Goal: Contribute content

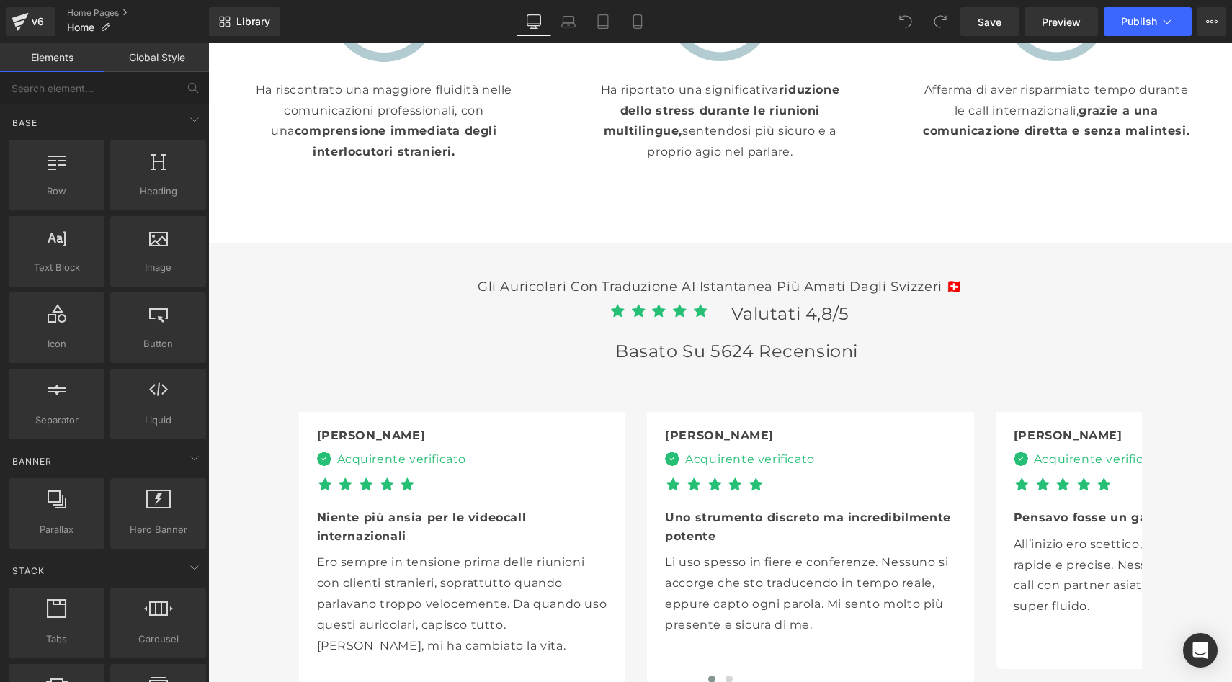
scroll to position [3171, 0]
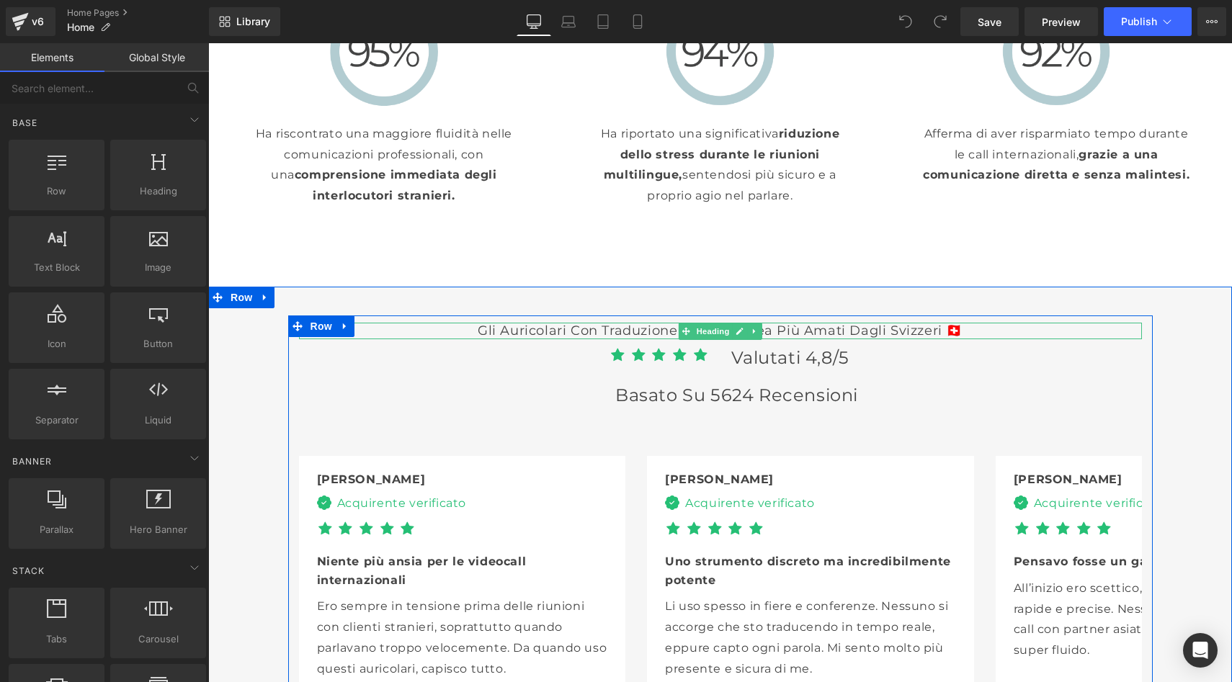
click at [918, 323] on h3 "Gli auricolari con traduzione AI istantanea più amati dagli Svizzeri 🇨🇭" at bounding box center [720, 331] width 843 height 17
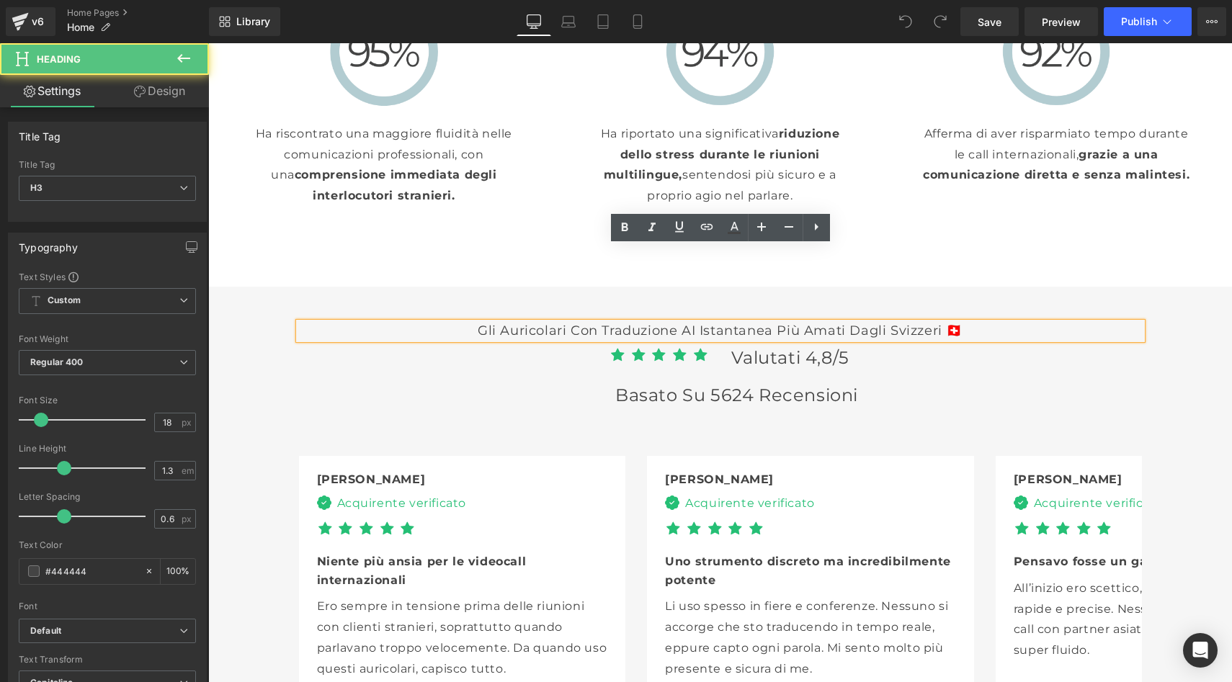
click at [920, 323] on h3 "Gli auricolari con traduzione AI istantanea più amati dagli Svizzeri 🇨🇭" at bounding box center [720, 331] width 843 height 17
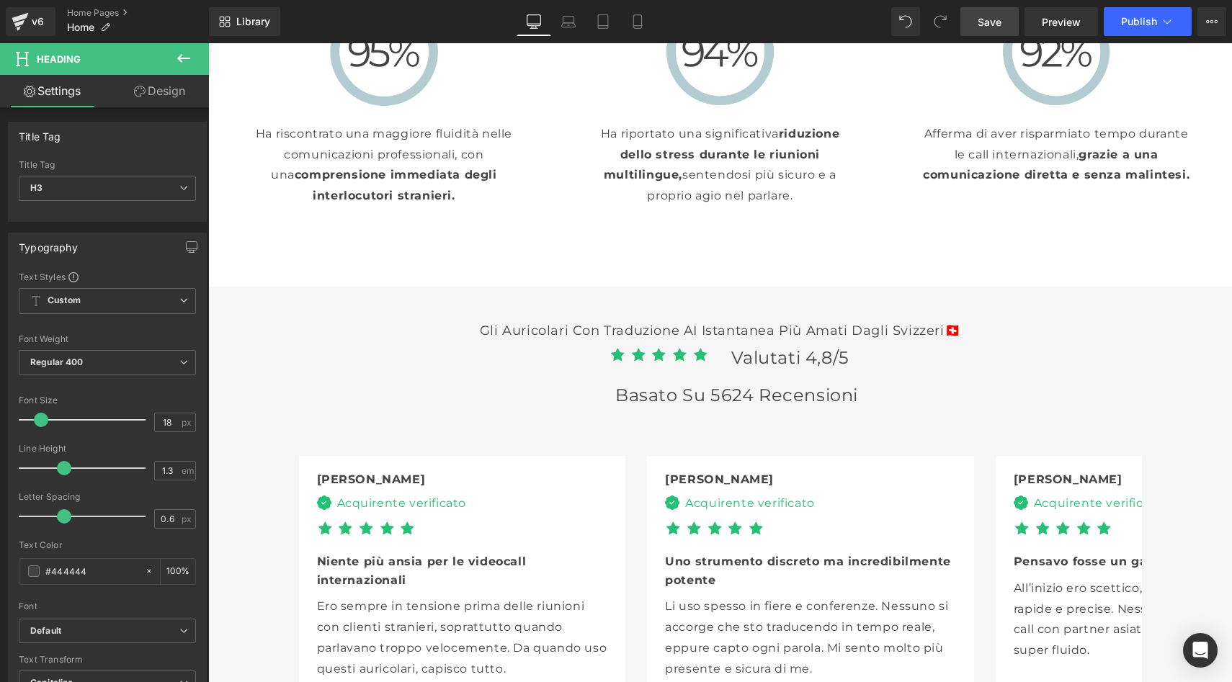
click at [994, 27] on span "Save" at bounding box center [990, 21] width 24 height 15
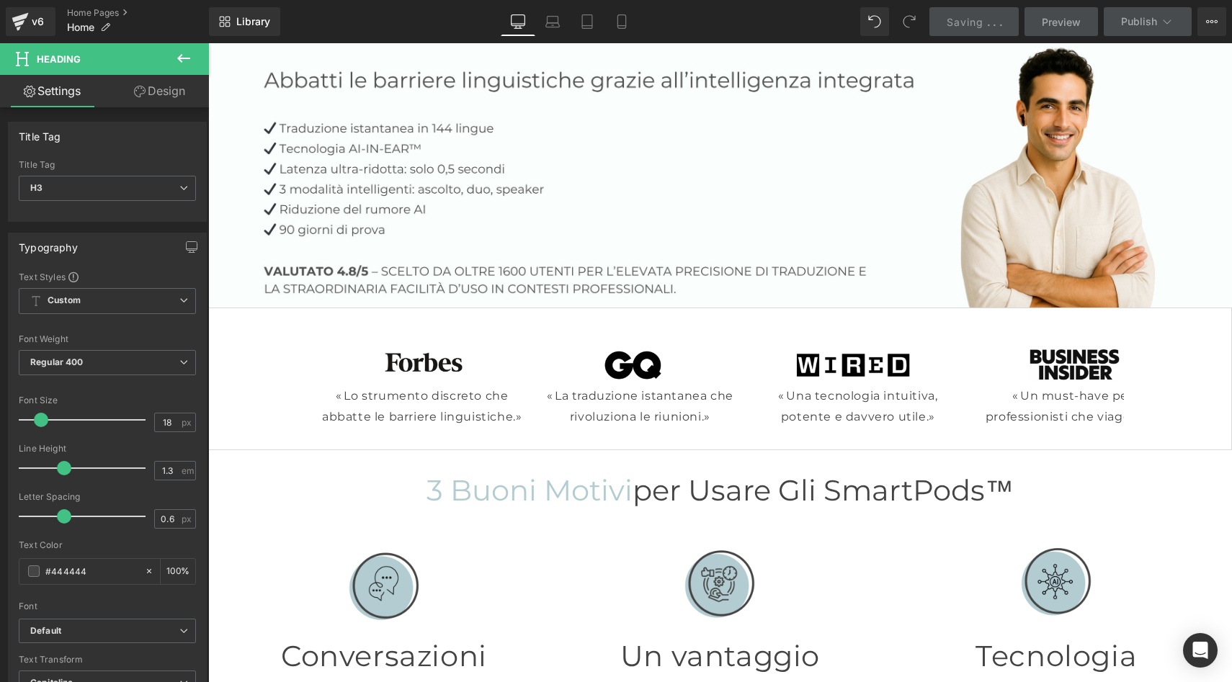
scroll to position [0, 0]
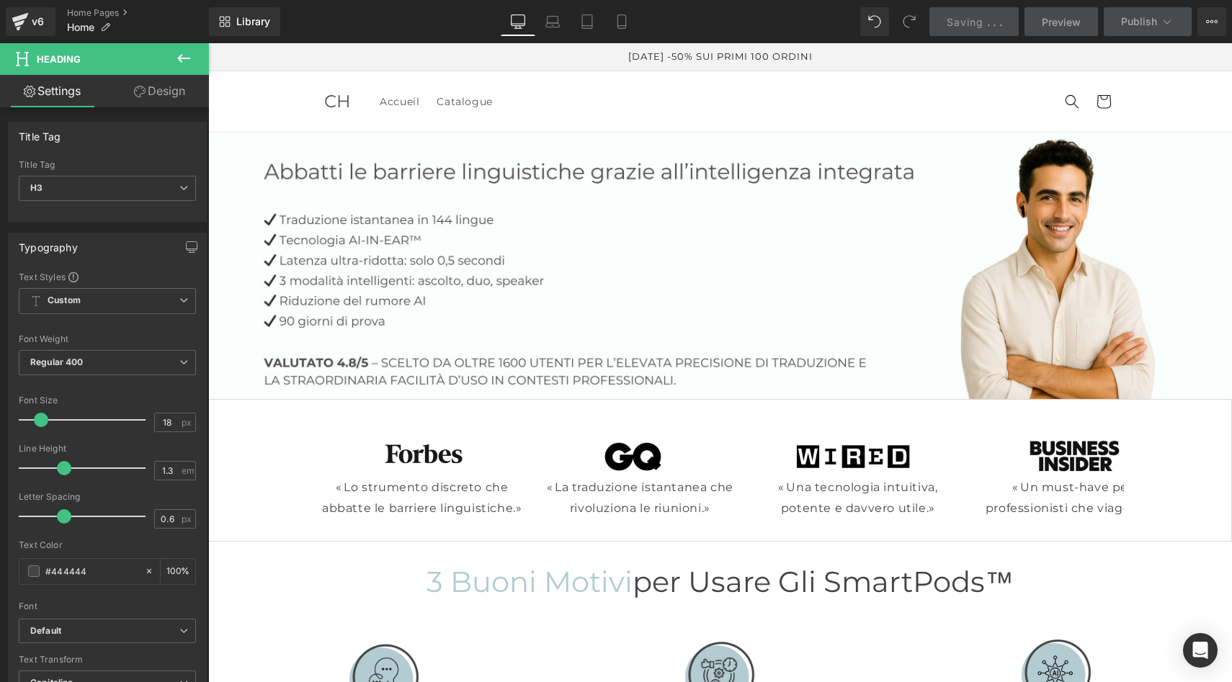
click at [1047, 15] on span "Preview" at bounding box center [1061, 21] width 39 height 15
click at [1149, 27] on span "Publish" at bounding box center [1139, 22] width 36 height 12
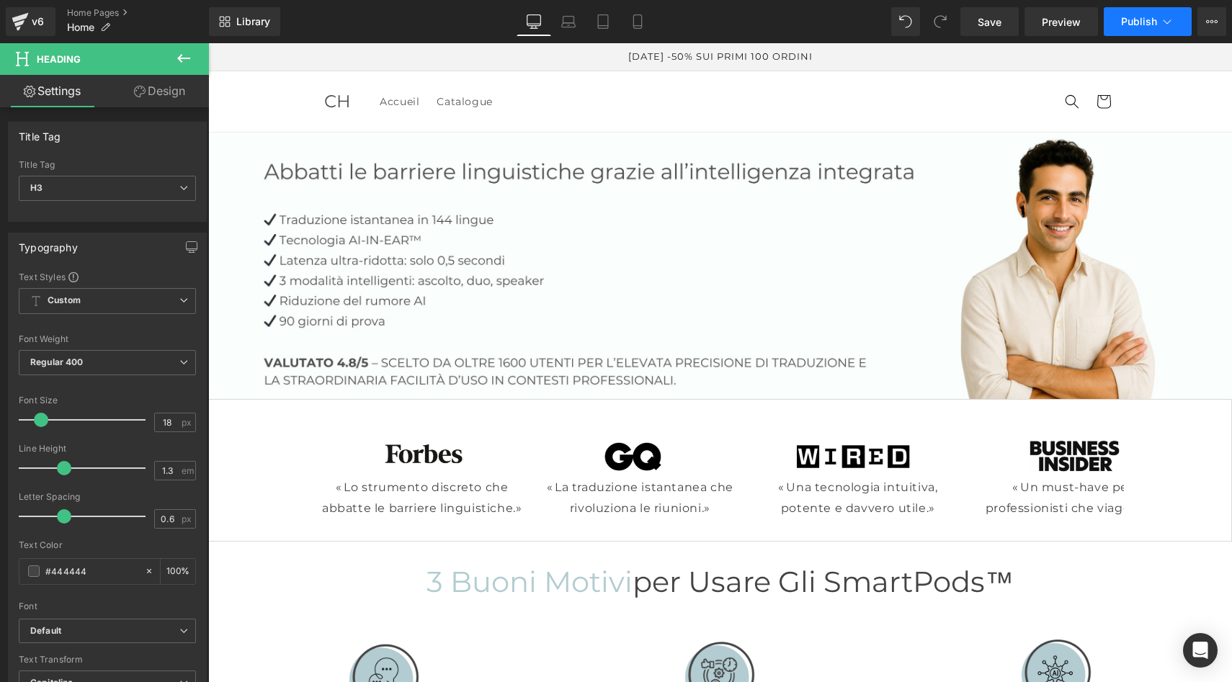
click at [1156, 17] on span "Publish" at bounding box center [1139, 22] width 36 height 12
click at [1170, 22] on icon at bounding box center [1167, 21] width 14 height 14
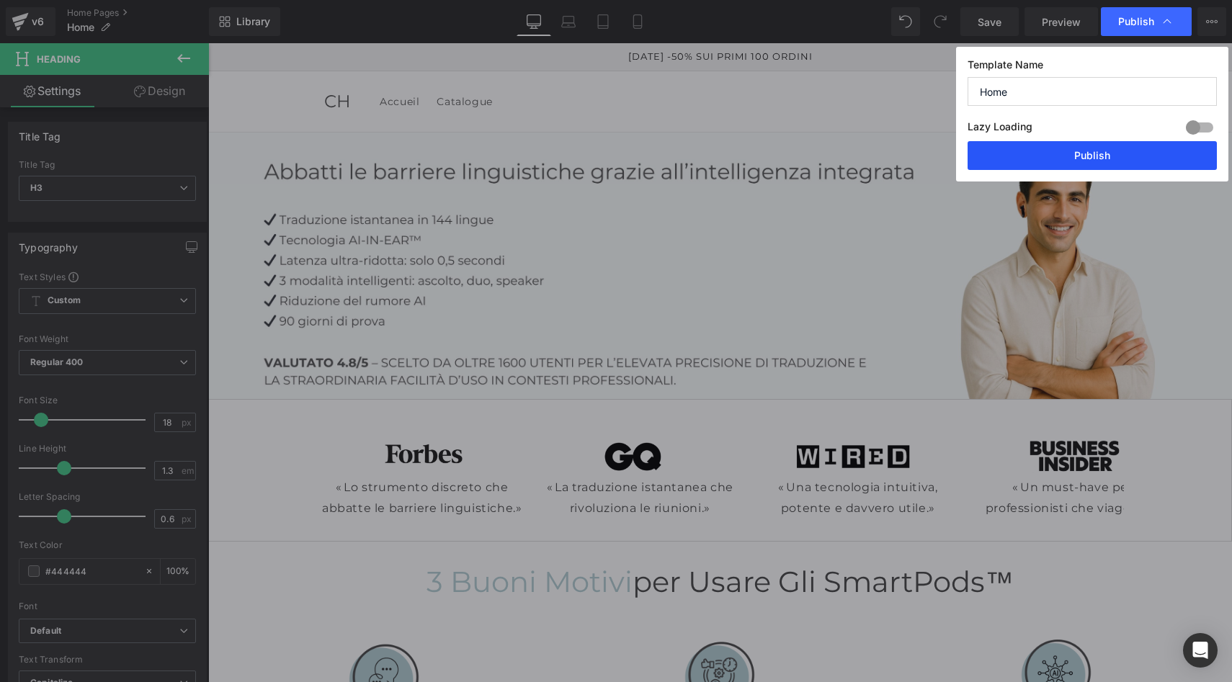
click at [1114, 156] on button "Publish" at bounding box center [1092, 155] width 249 height 29
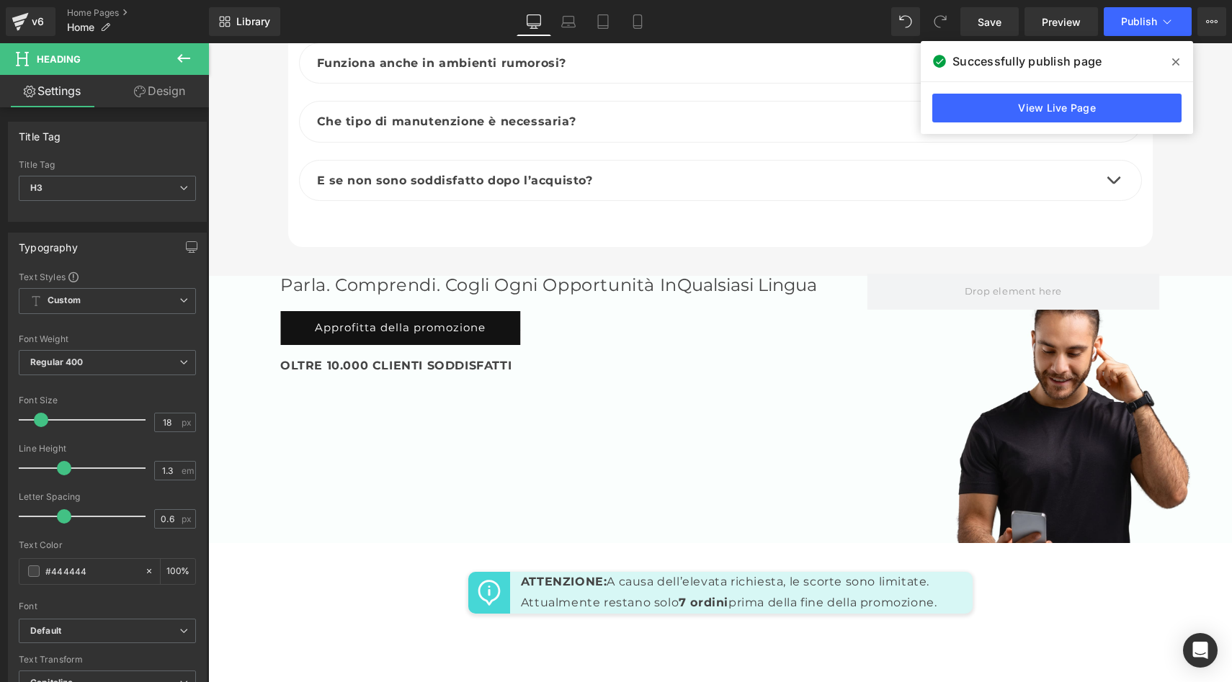
scroll to position [5748, 0]
